Goal: Task Accomplishment & Management: Use online tool/utility

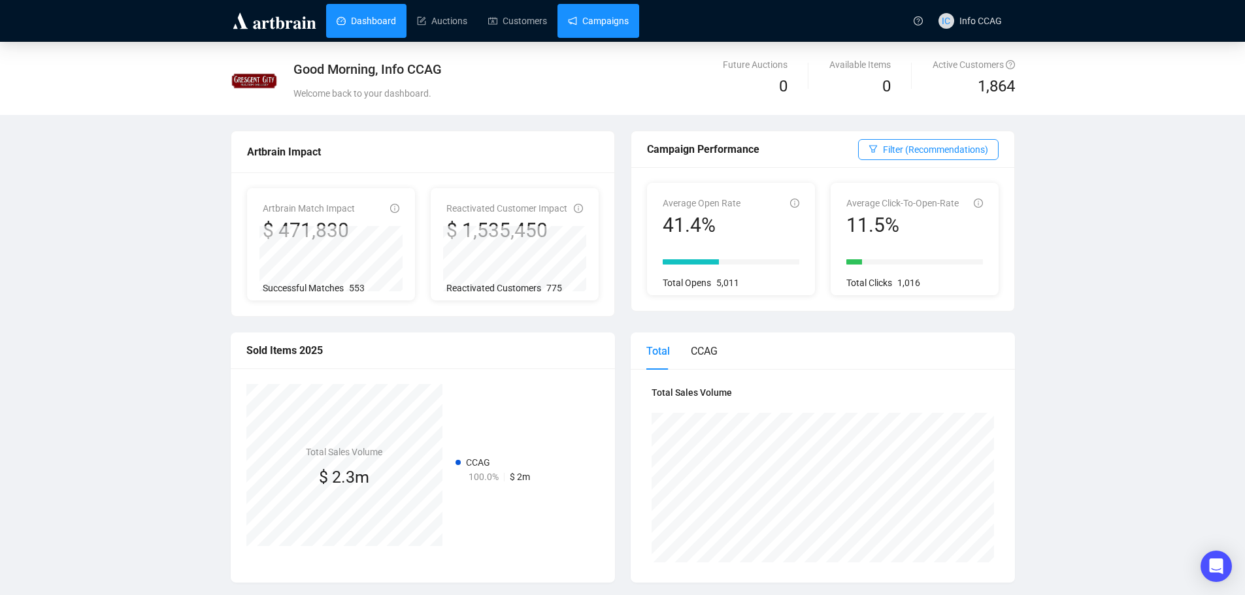
click at [614, 16] on link "Campaigns" at bounding box center [598, 21] width 61 height 34
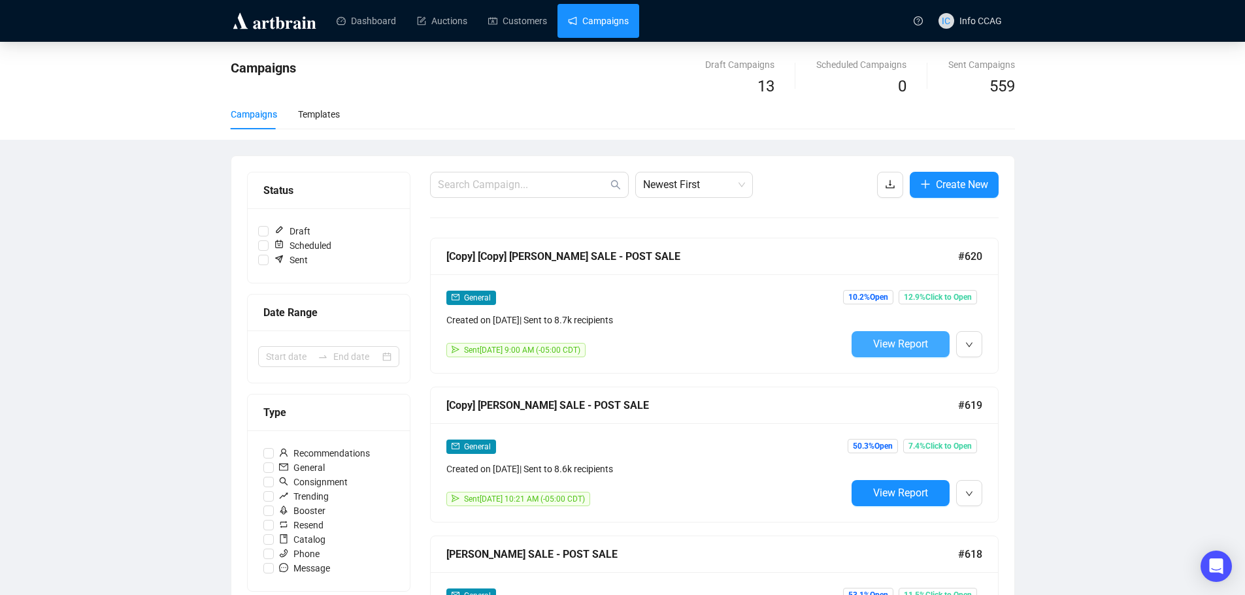
click at [913, 342] on span "View Report" at bounding box center [900, 344] width 55 height 12
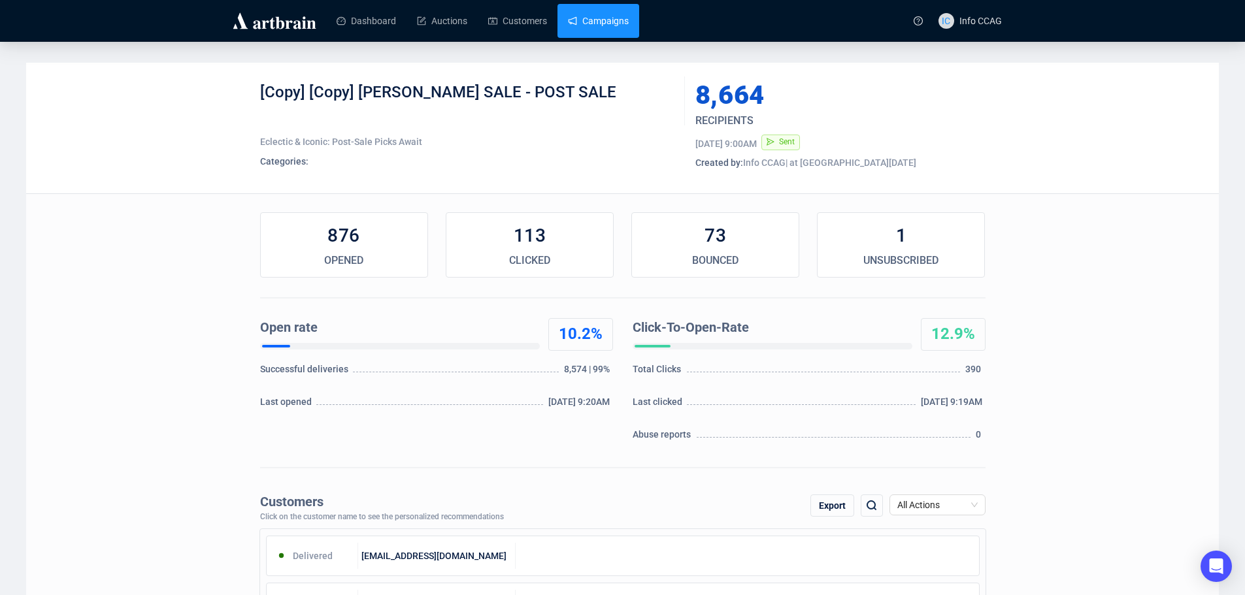
click at [580, 18] on link "Campaigns" at bounding box center [598, 21] width 61 height 34
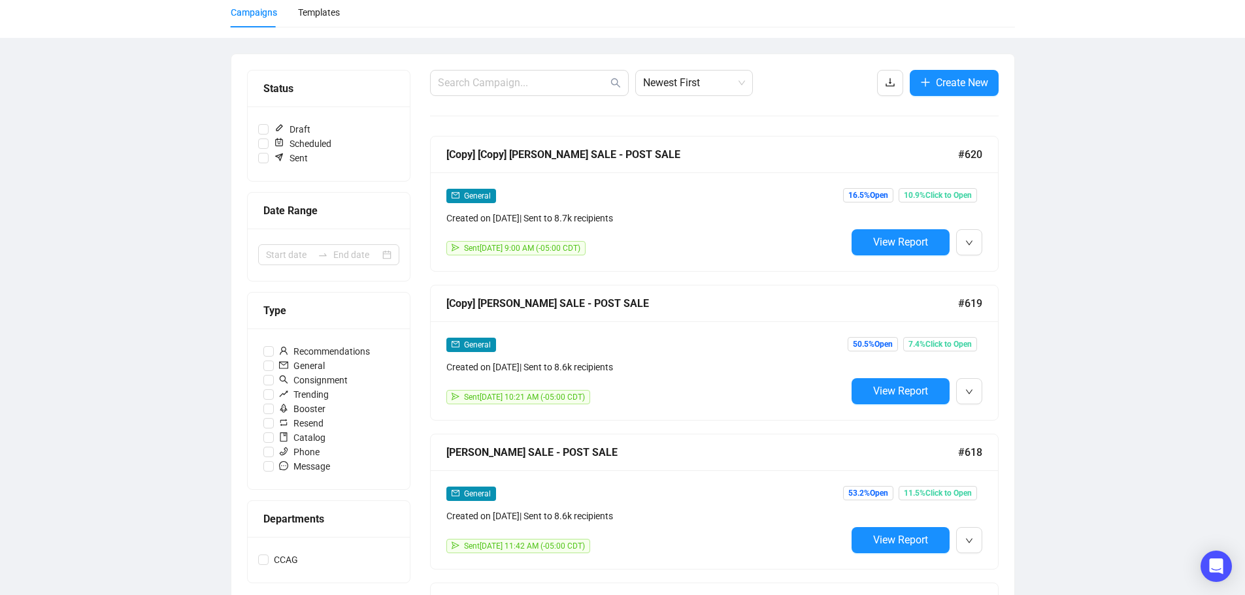
scroll to position [131, 0]
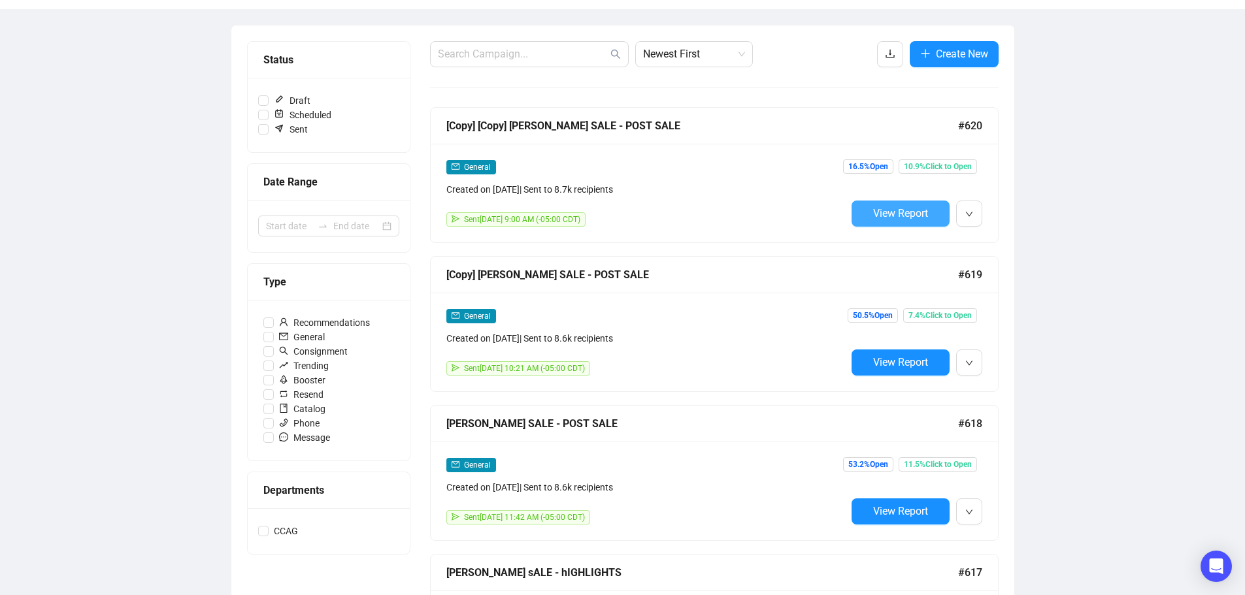
click at [902, 212] on span "View Report" at bounding box center [900, 213] width 55 height 12
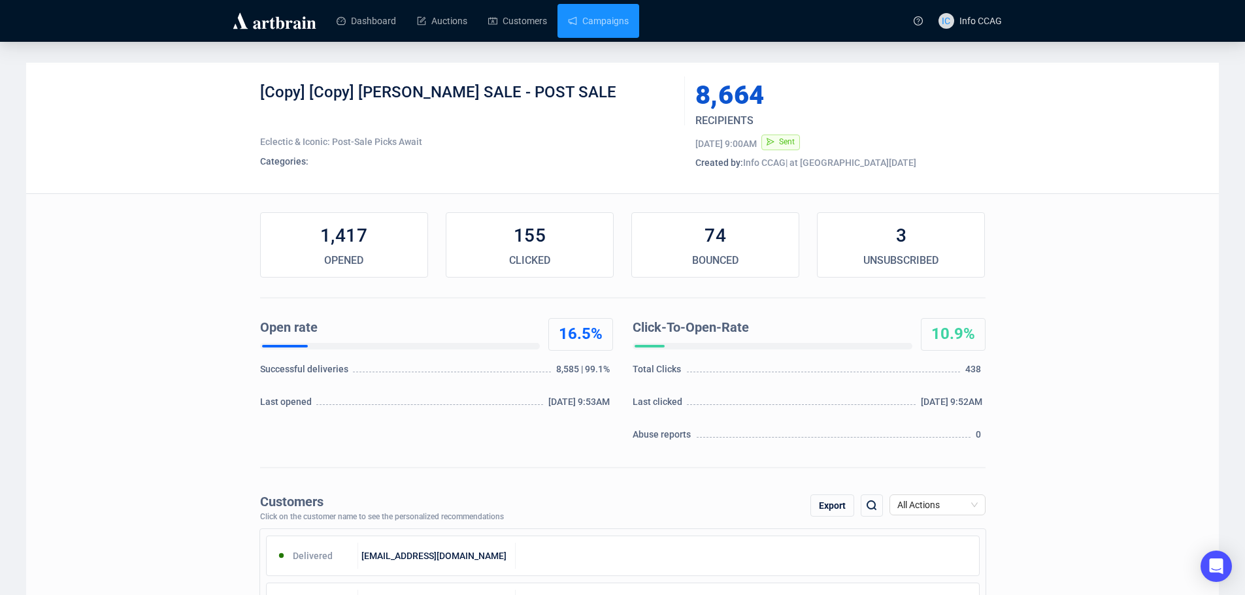
scroll to position [65, 0]
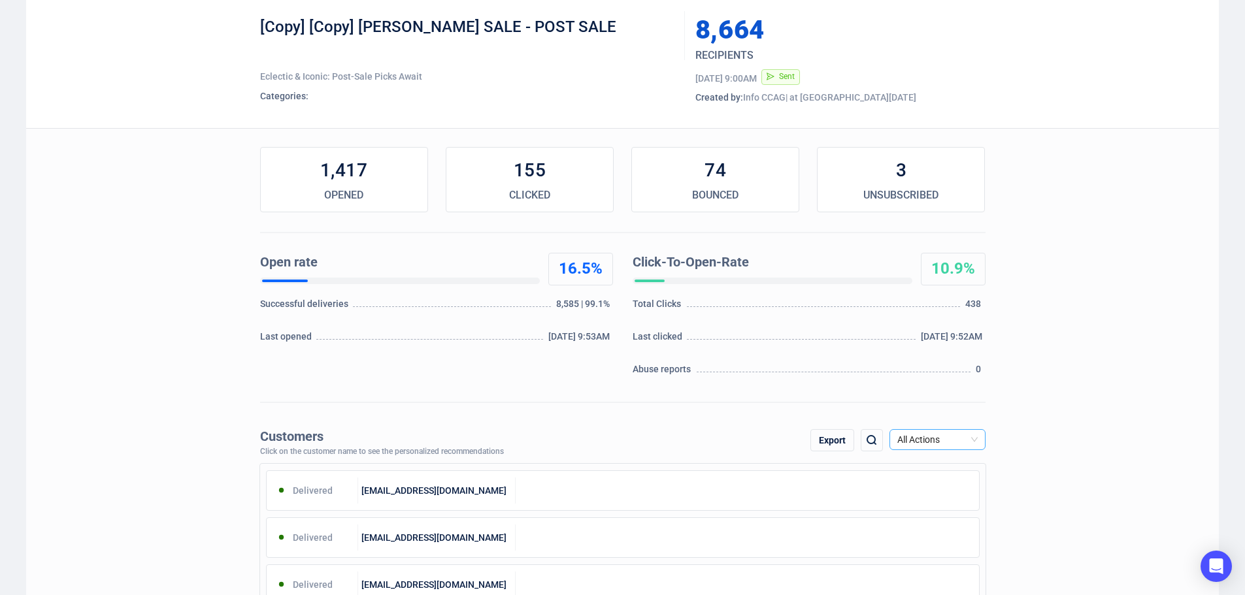
click at [973, 440] on span "All Actions" at bounding box center [937, 440] width 80 height 20
click at [923, 546] on div "Unsubscribe" at bounding box center [937, 549] width 75 height 14
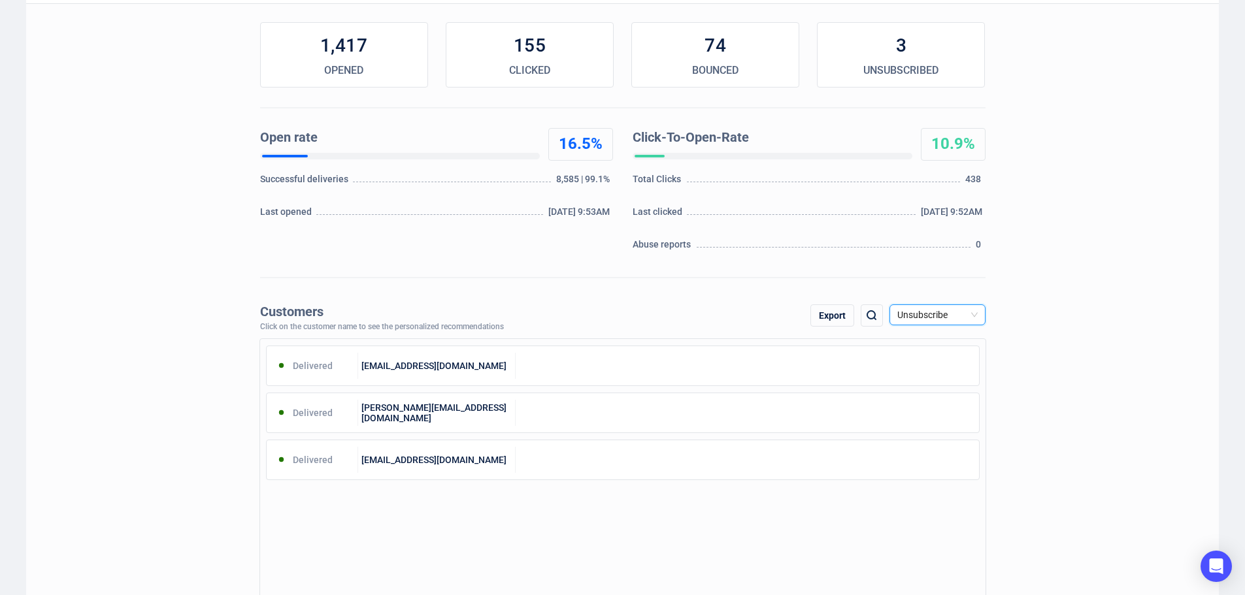
scroll to position [196, 0]
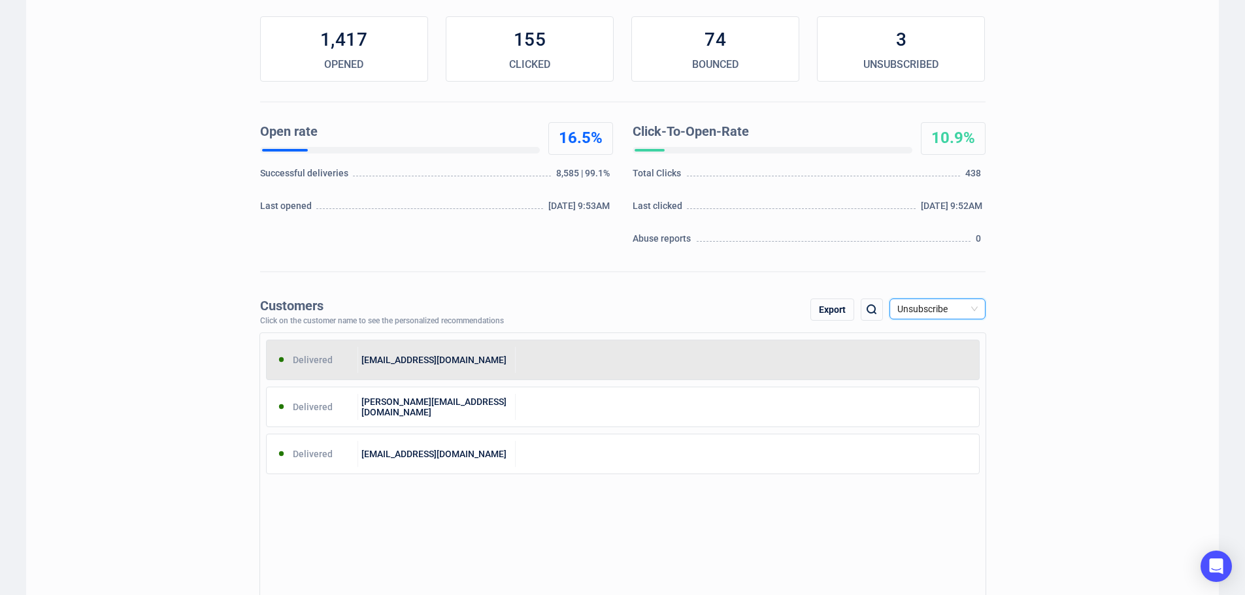
click at [535, 355] on div at bounding box center [747, 360] width 463 height 26
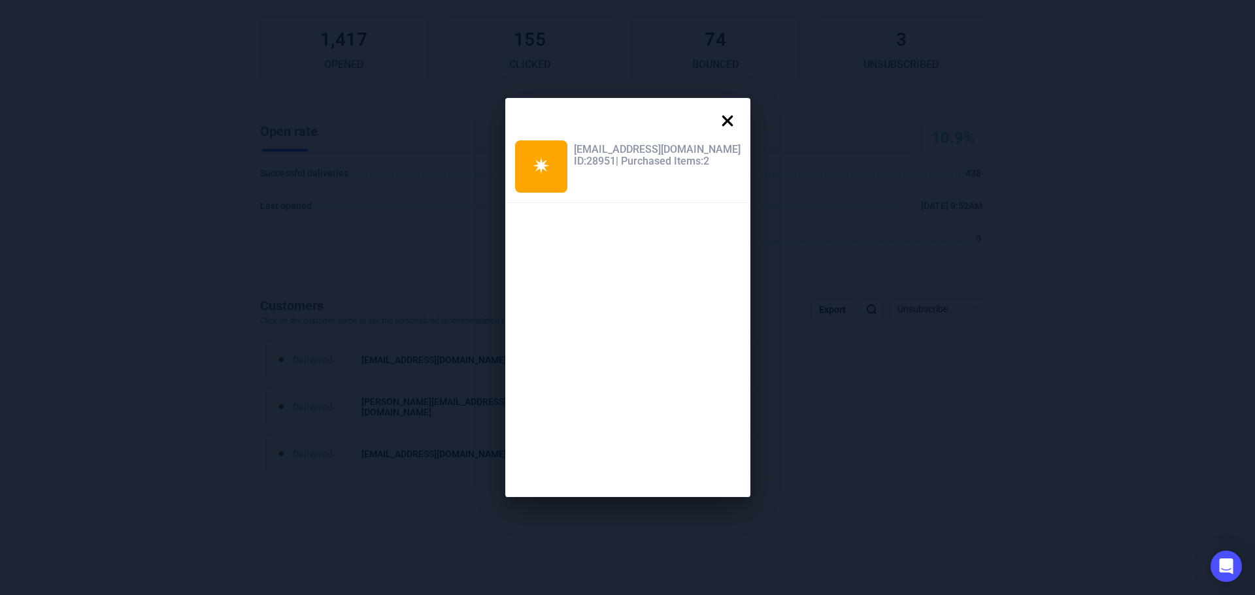
click at [721, 118] on icon at bounding box center [726, 121] width 11 height 11
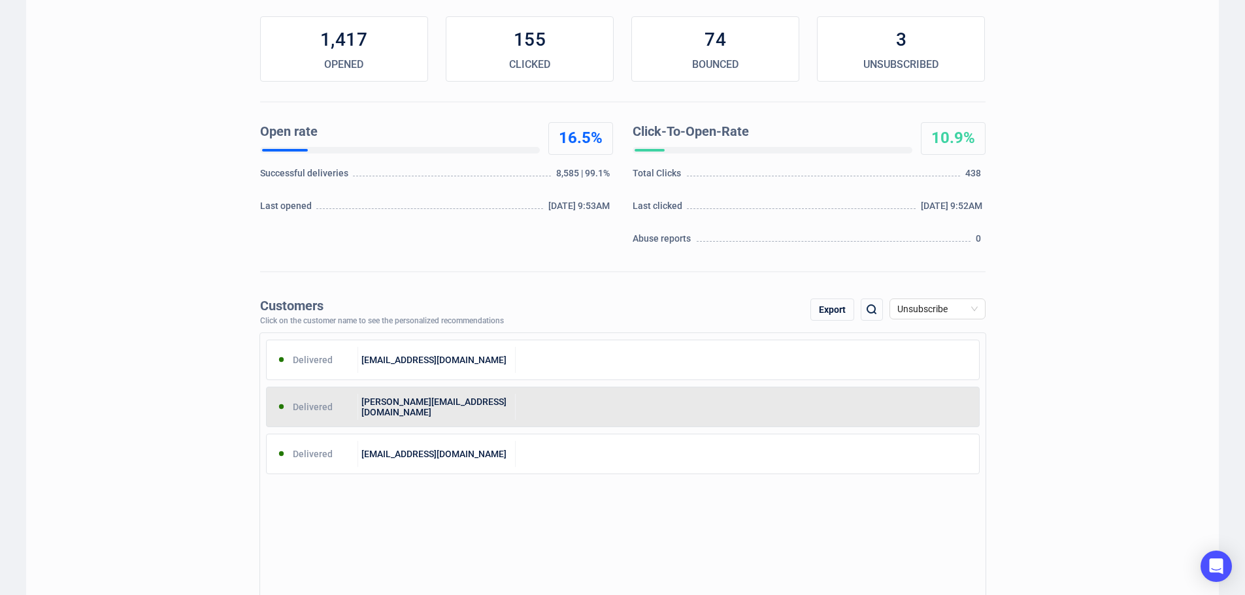
click at [487, 416] on div "[PERSON_NAME][EMAIL_ADDRESS][DOMAIN_NAME]" at bounding box center [436, 407] width 157 height 26
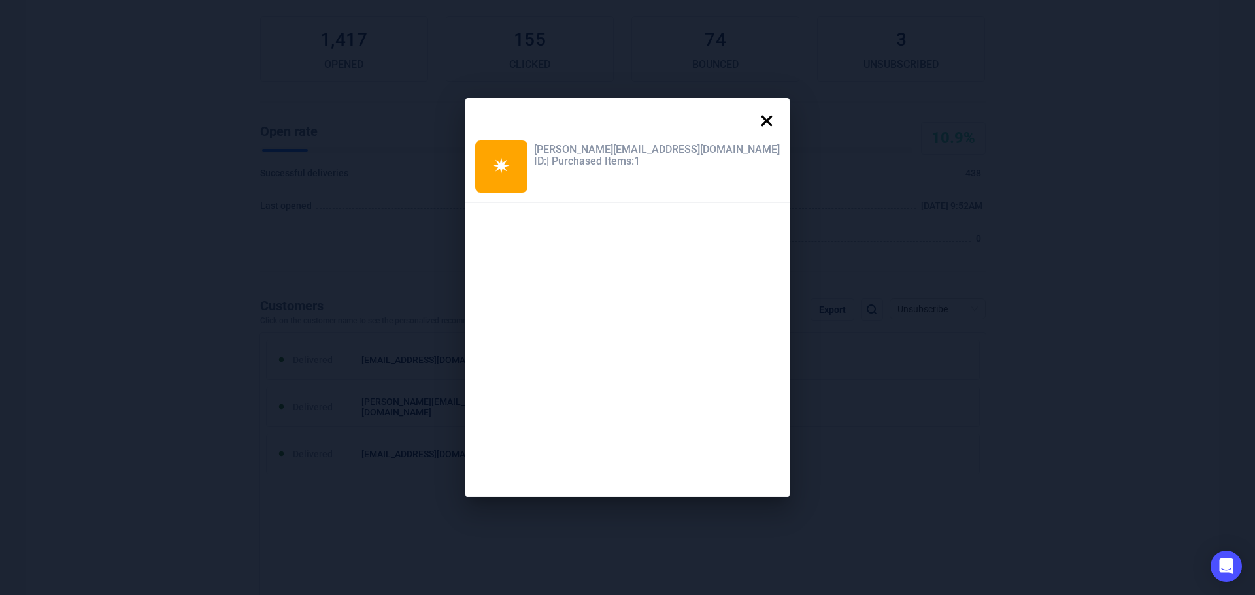
click at [753, 112] on icon at bounding box center [766, 121] width 26 height 26
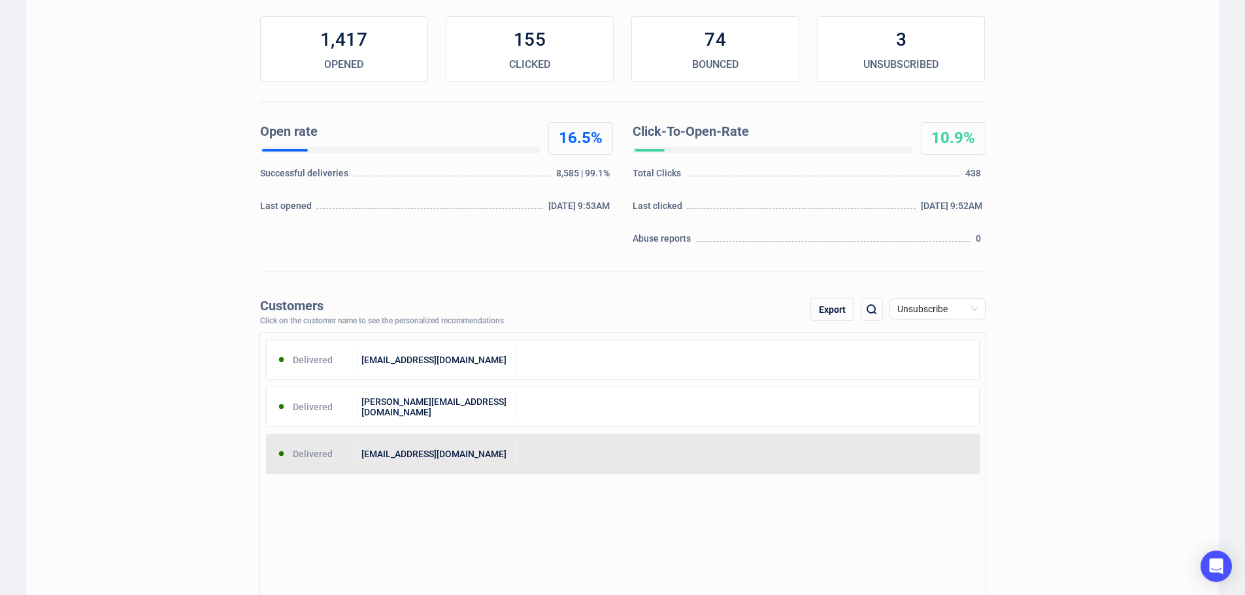
click at [497, 461] on div "[EMAIL_ADDRESS][DOMAIN_NAME]" at bounding box center [436, 454] width 157 height 26
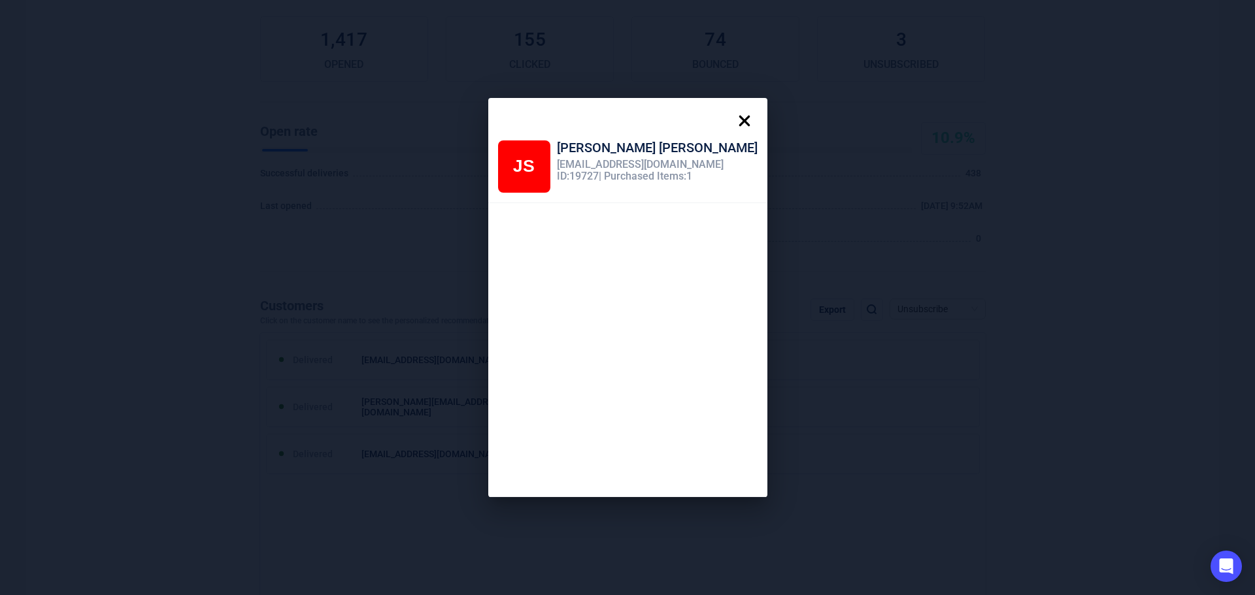
click at [731, 126] on icon at bounding box center [744, 121] width 26 height 26
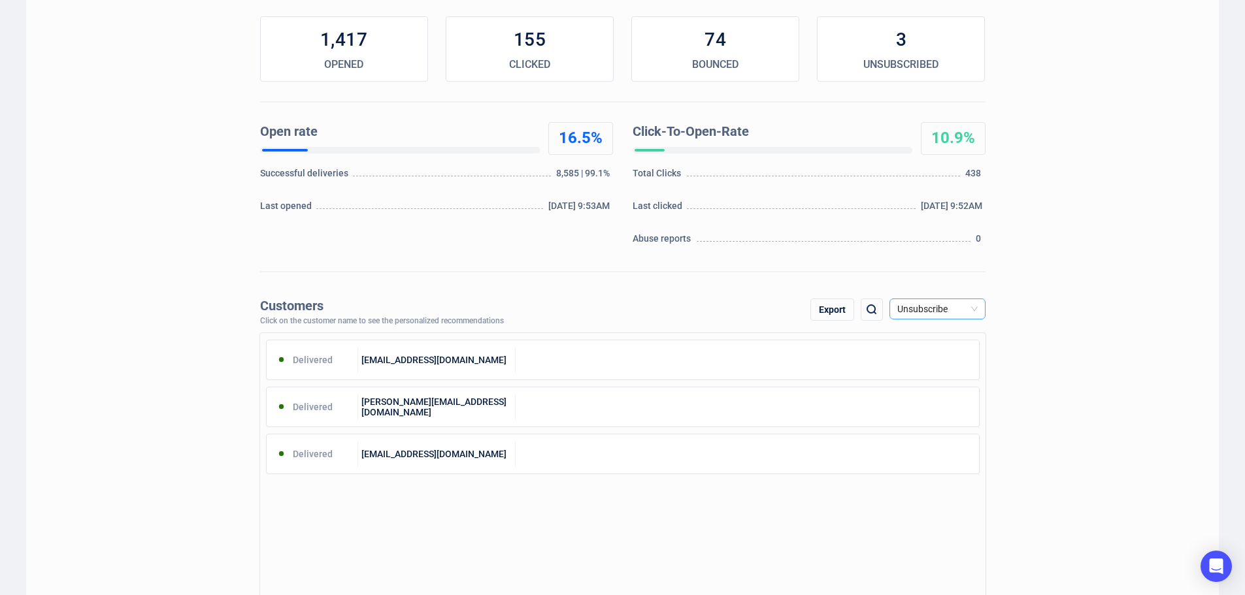
click at [930, 307] on span "Unsubscribe" at bounding box center [937, 309] width 80 height 20
click at [927, 384] on div "Click" at bounding box center [937, 377] width 91 height 21
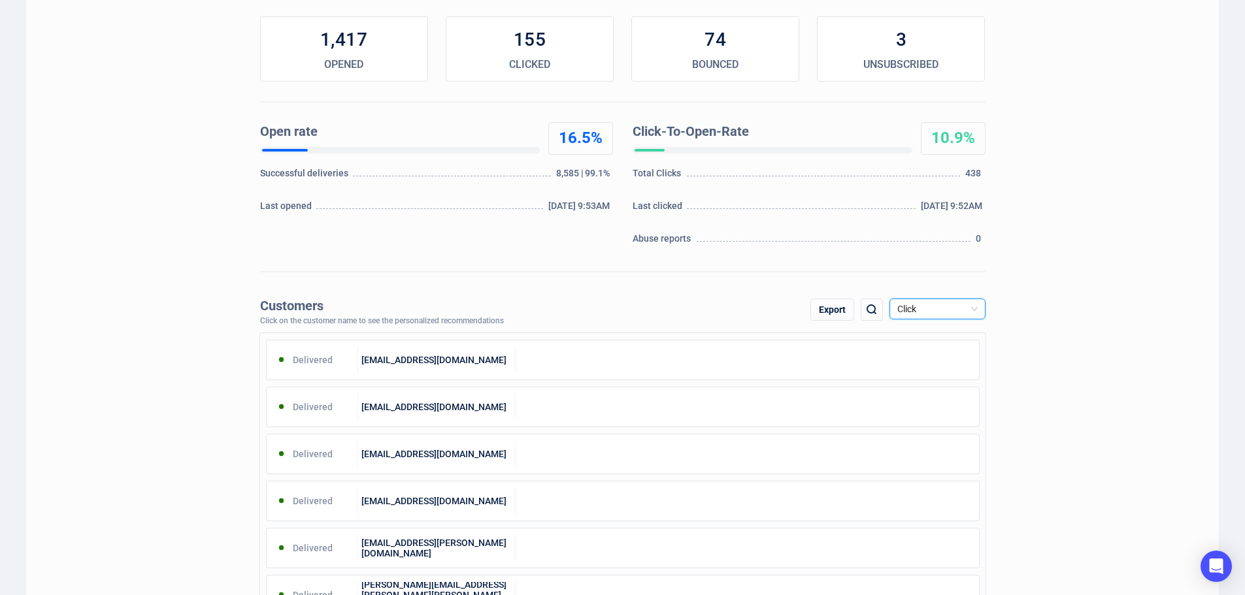
click at [838, 314] on div "Export" at bounding box center [832, 310] width 44 height 22
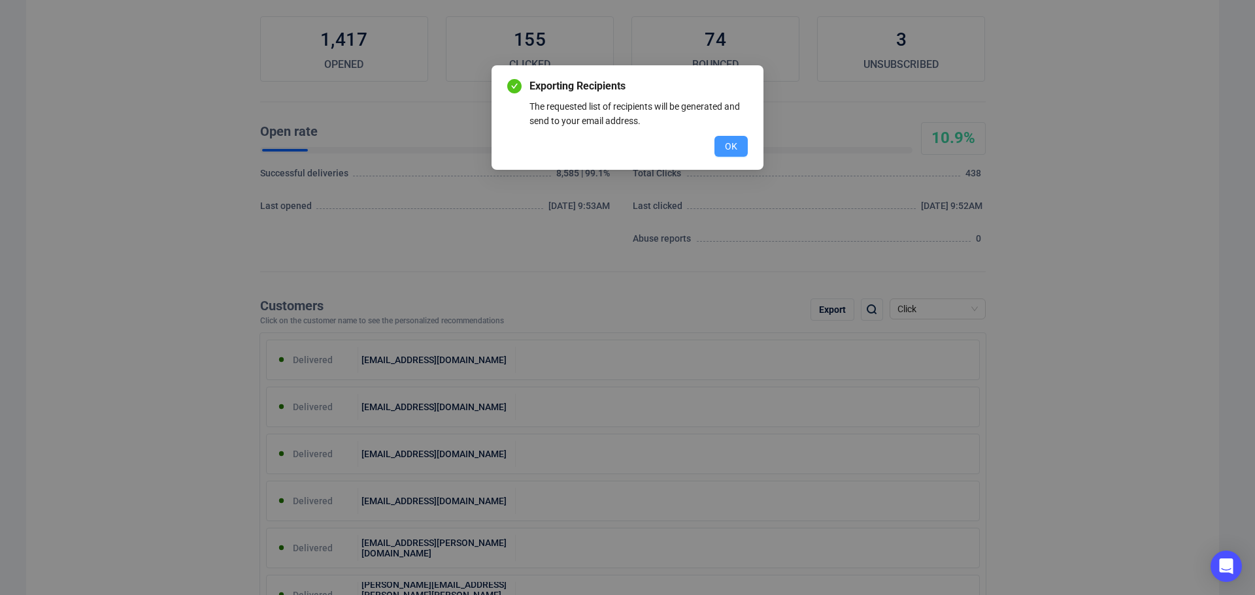
click at [727, 152] on span "OK" at bounding box center [731, 146] width 12 height 14
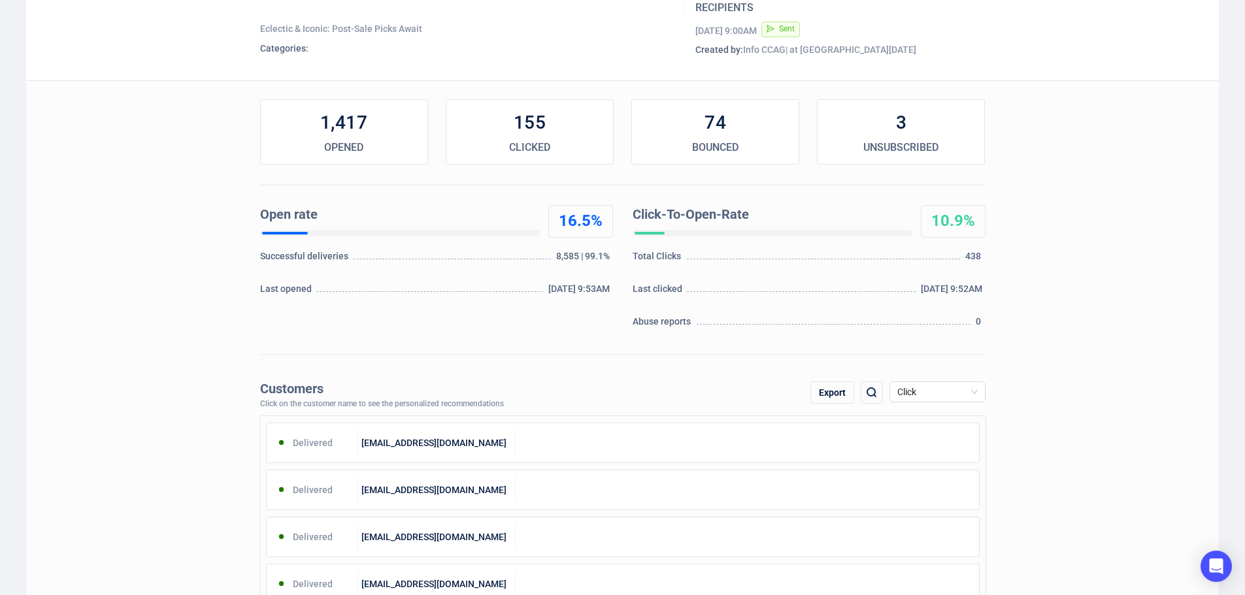
scroll to position [0, 0]
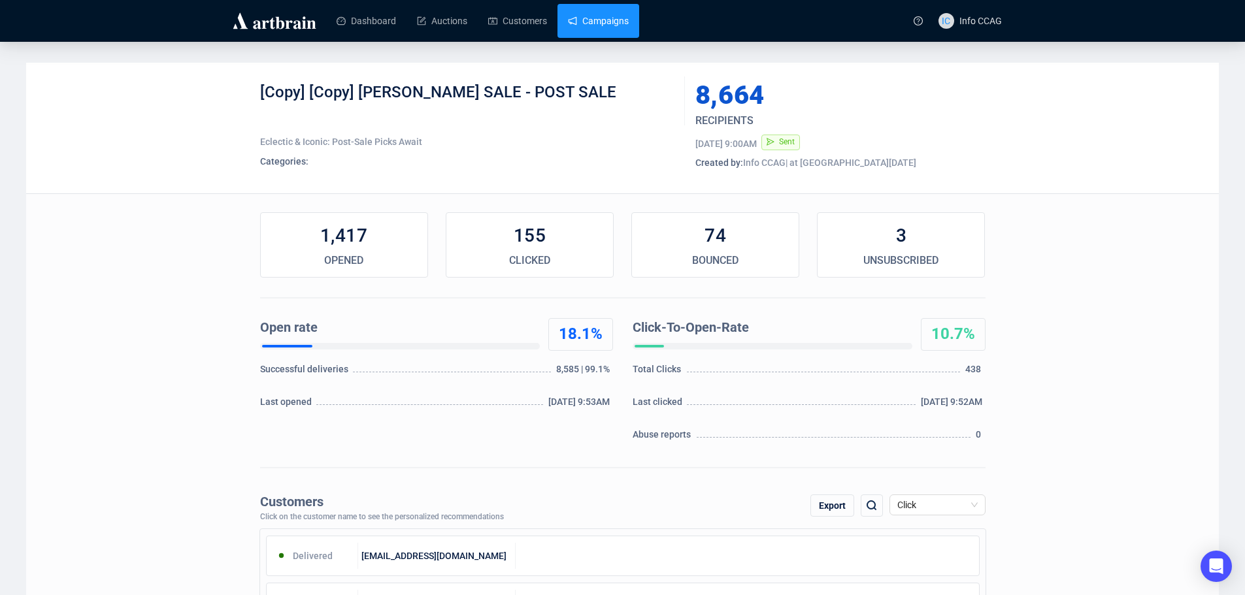
click at [599, 22] on link "Campaigns" at bounding box center [598, 21] width 61 height 34
